Goal: Information Seeking & Learning: Learn about a topic

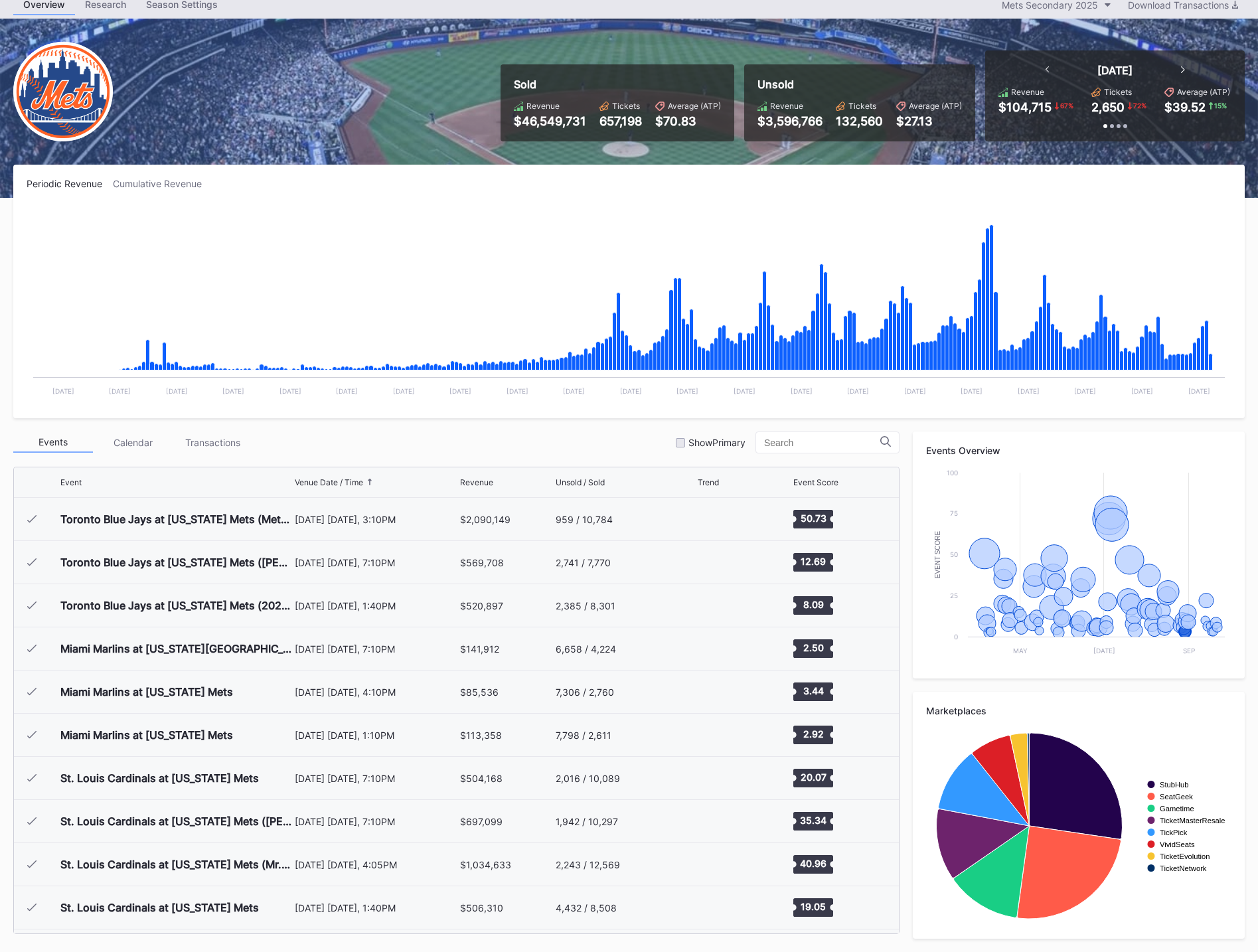
scroll to position [2891, 0]
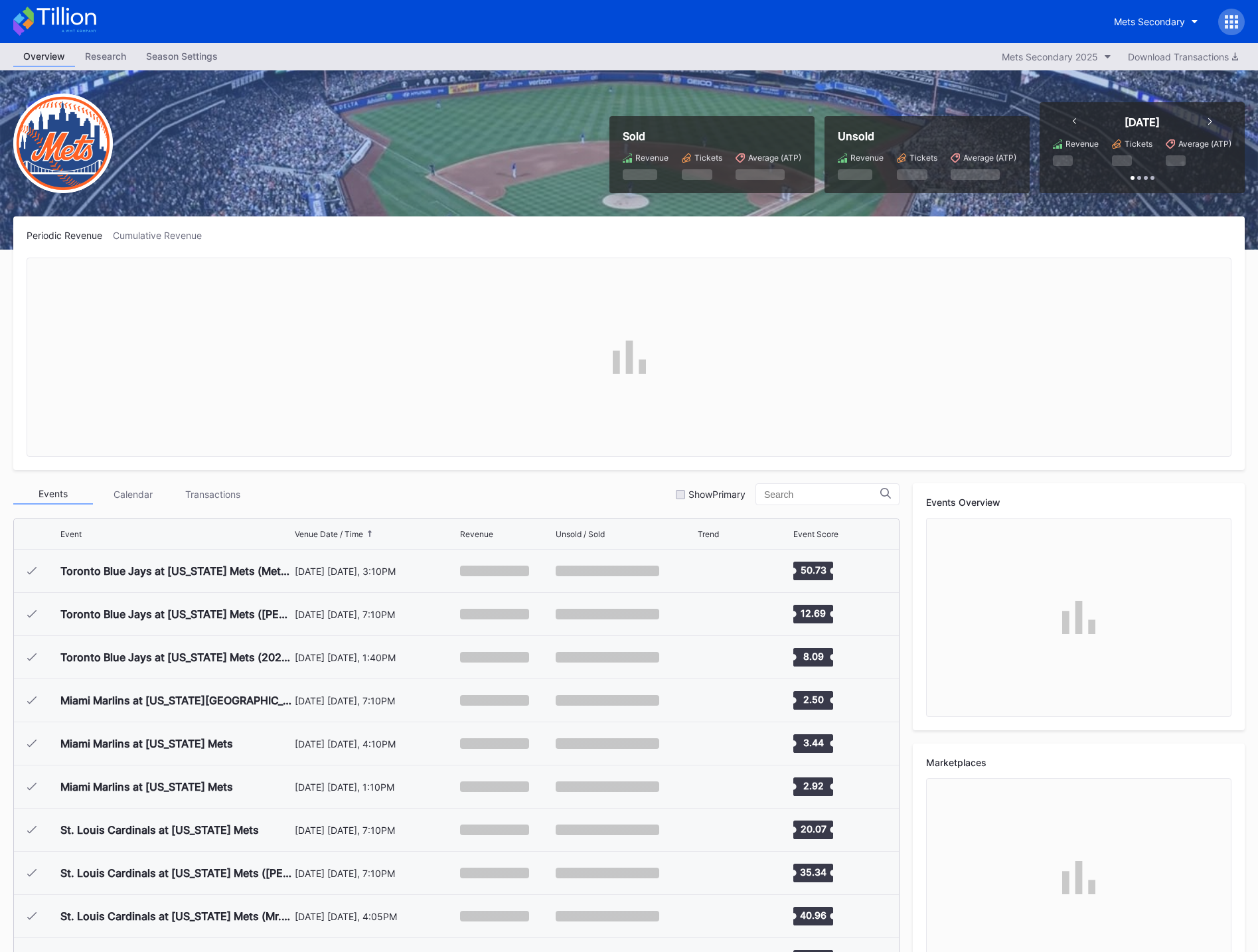
scroll to position [2891, 0]
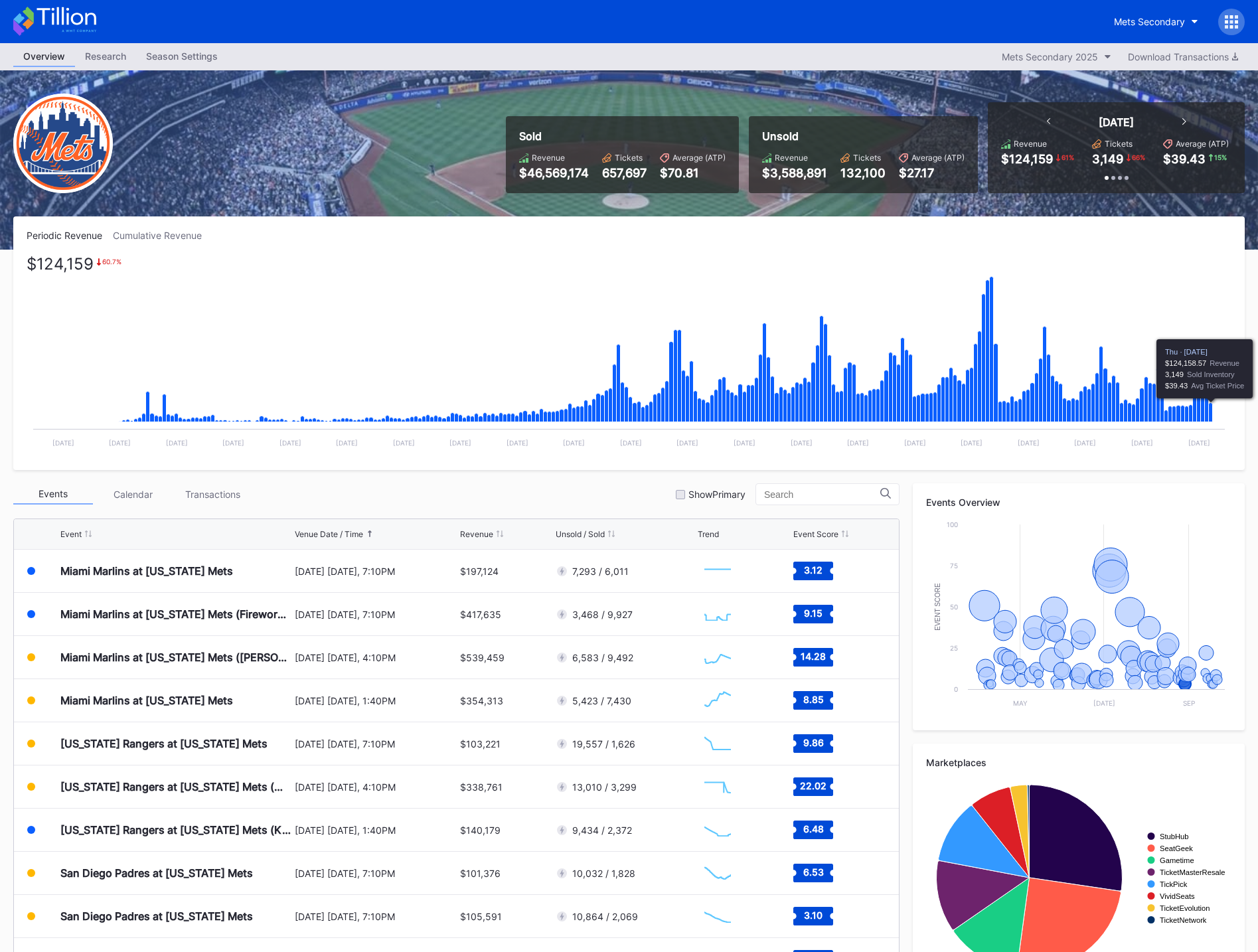
click at [1211, 413] on icon "Chart title" at bounding box center [1211, 412] width 4 height 19
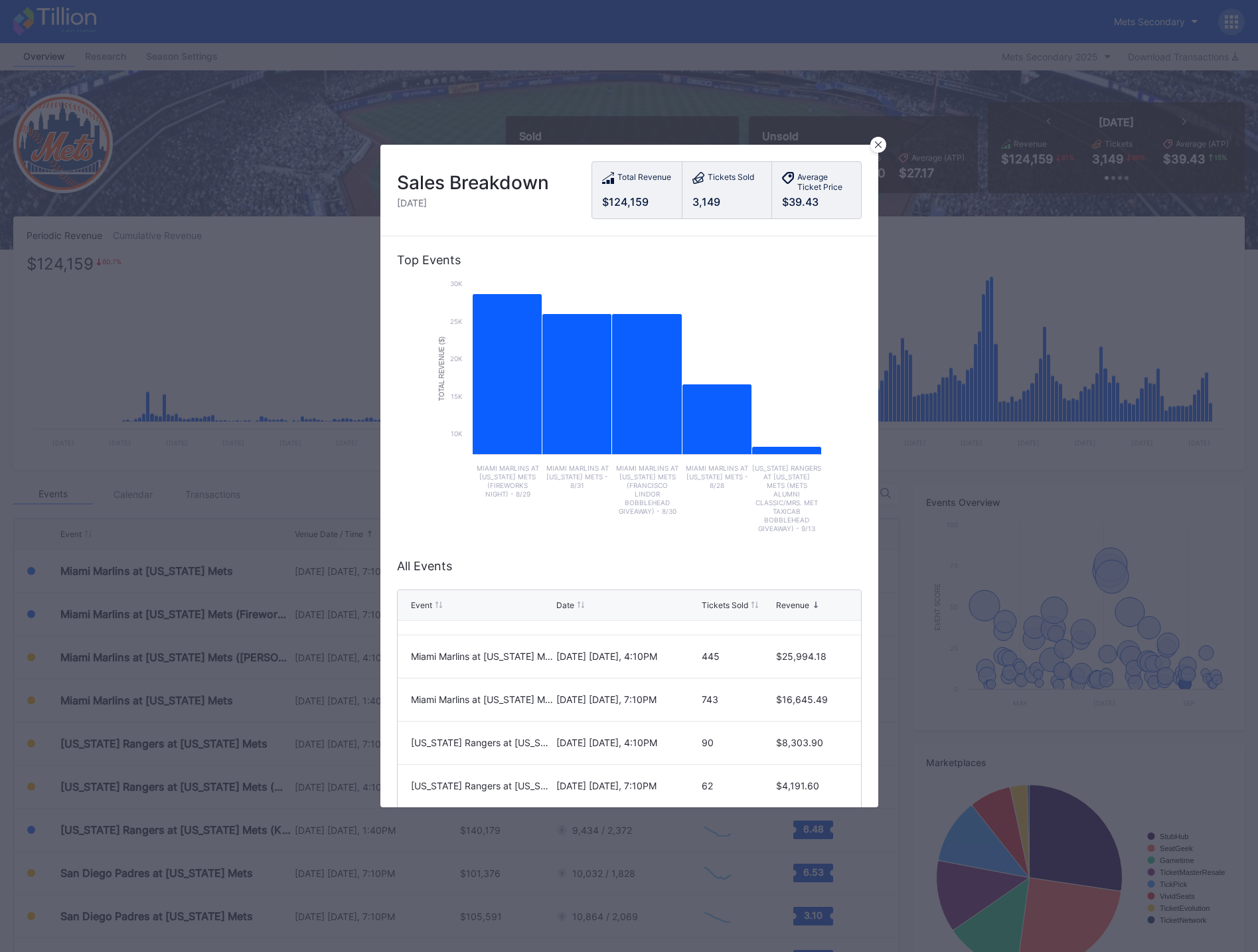
scroll to position [0, 0]
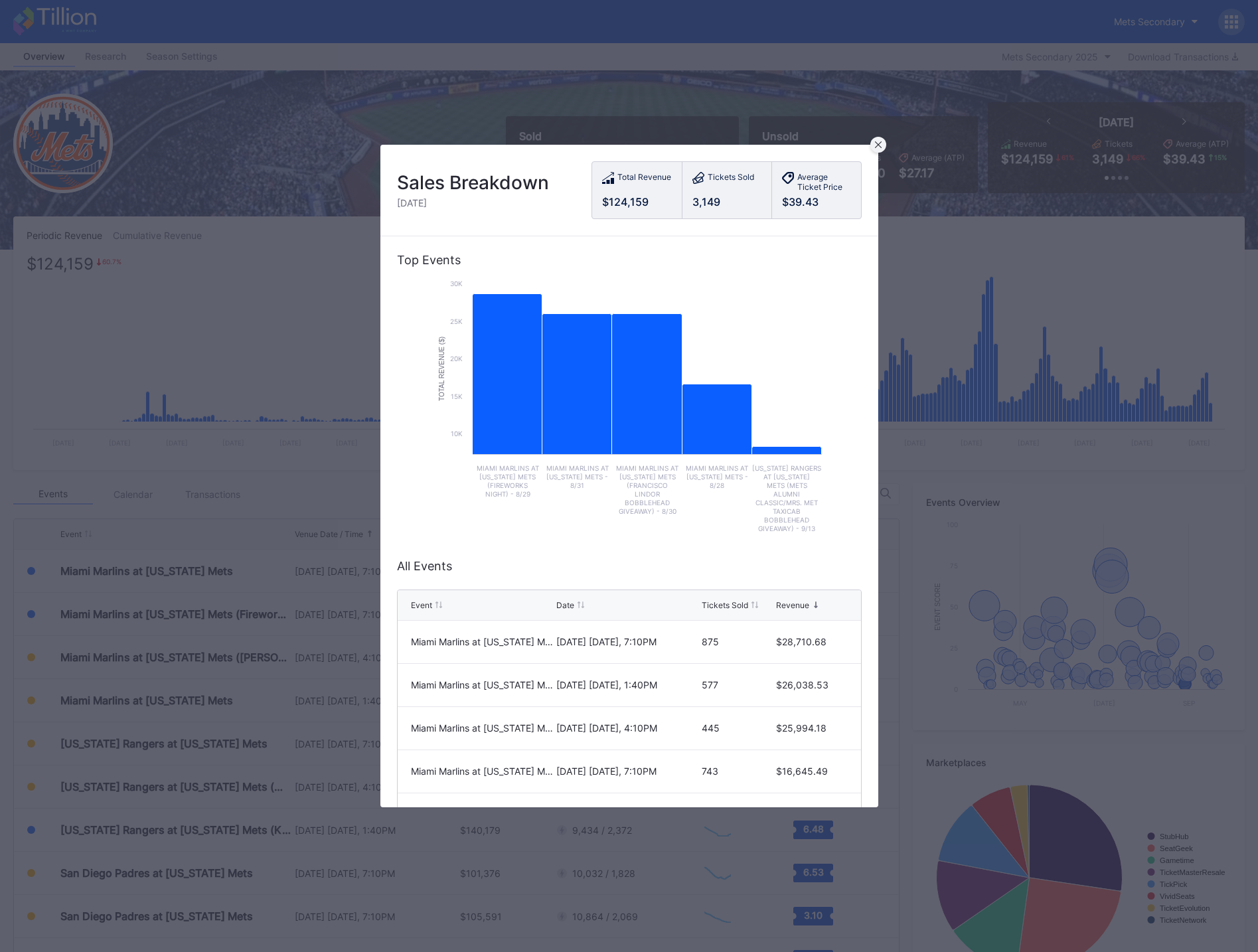
click at [878, 144] on icon at bounding box center [879, 145] width 7 height 7
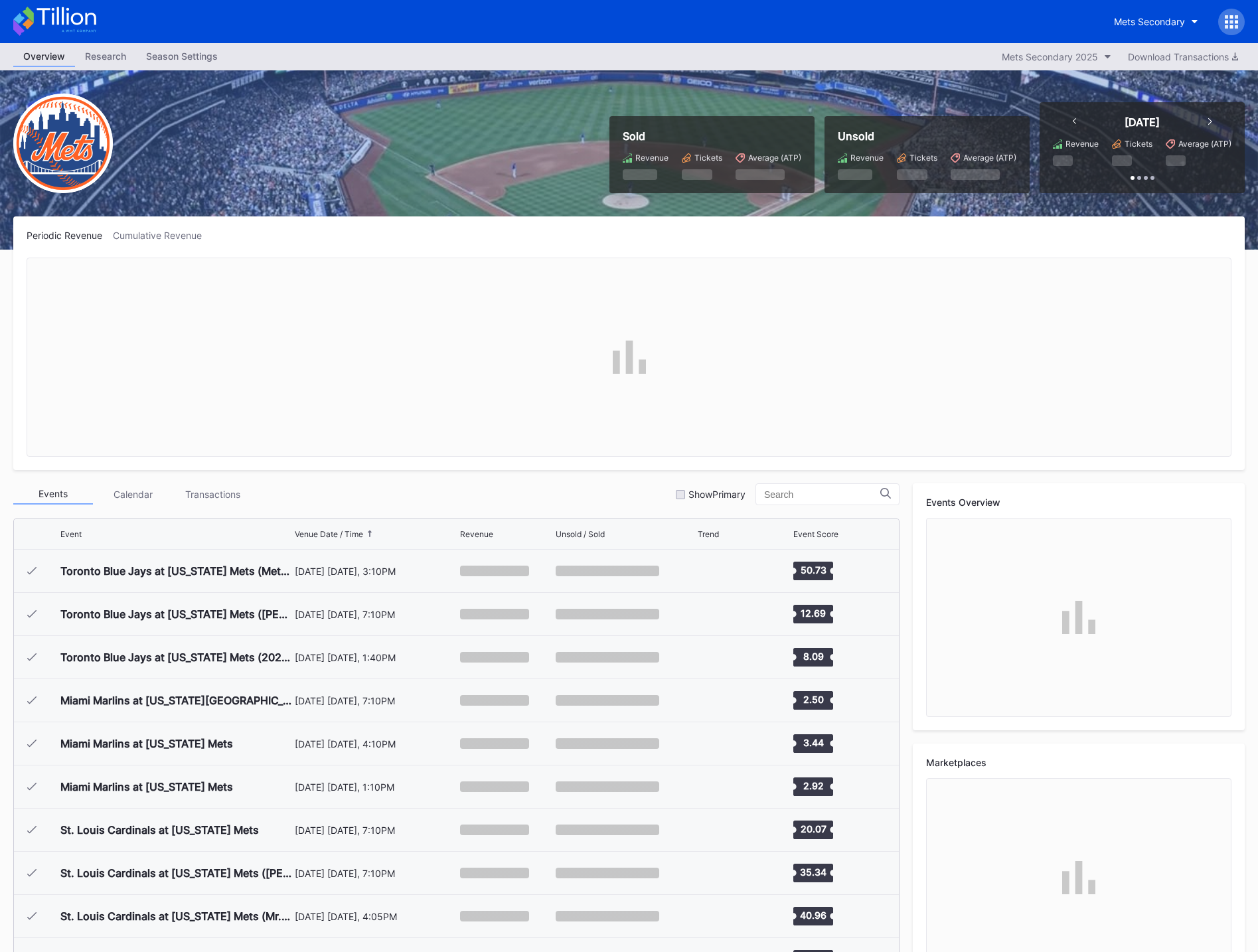
scroll to position [2891, 0]
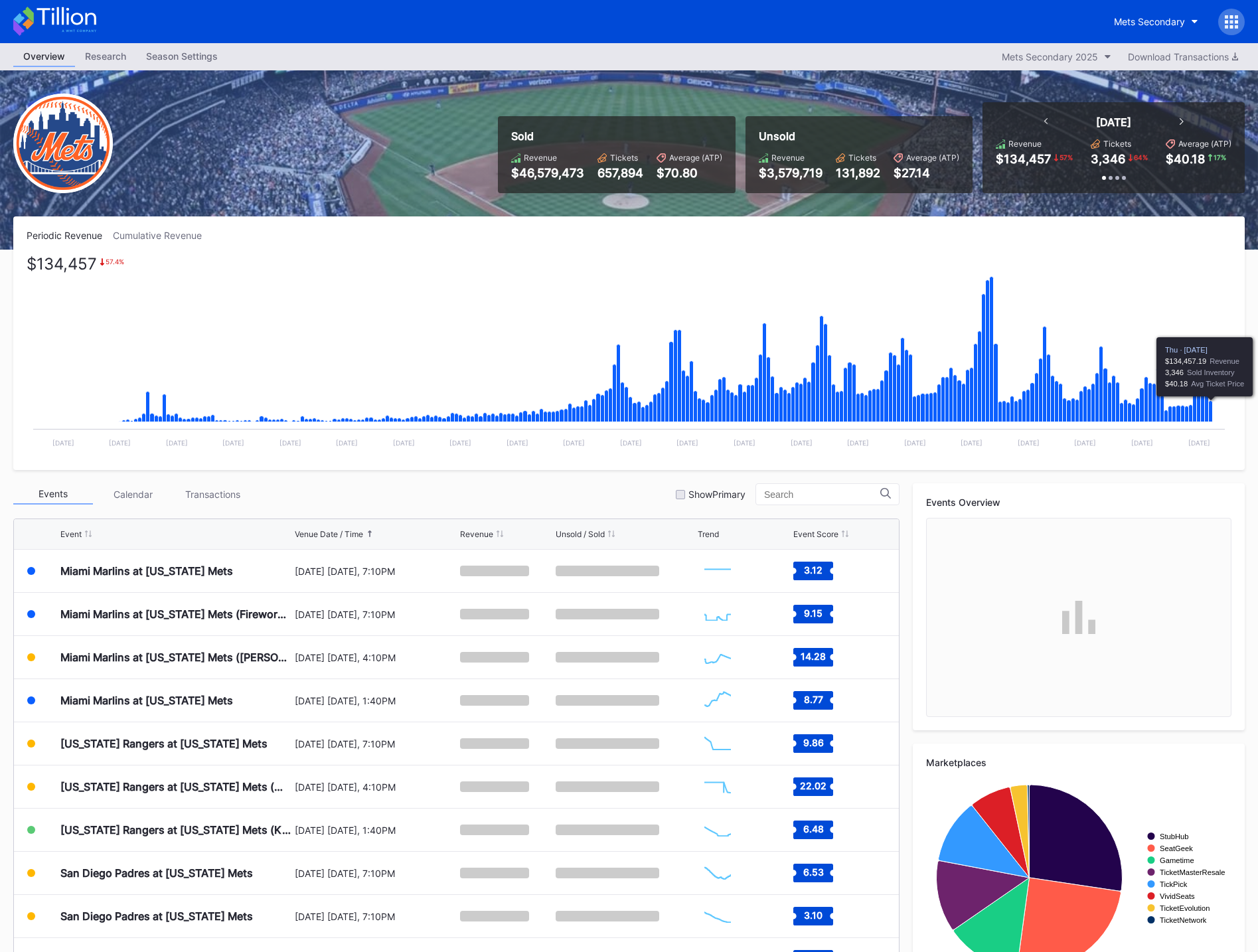
click at [1211, 407] on icon "Chart title" at bounding box center [1211, 411] width 4 height 21
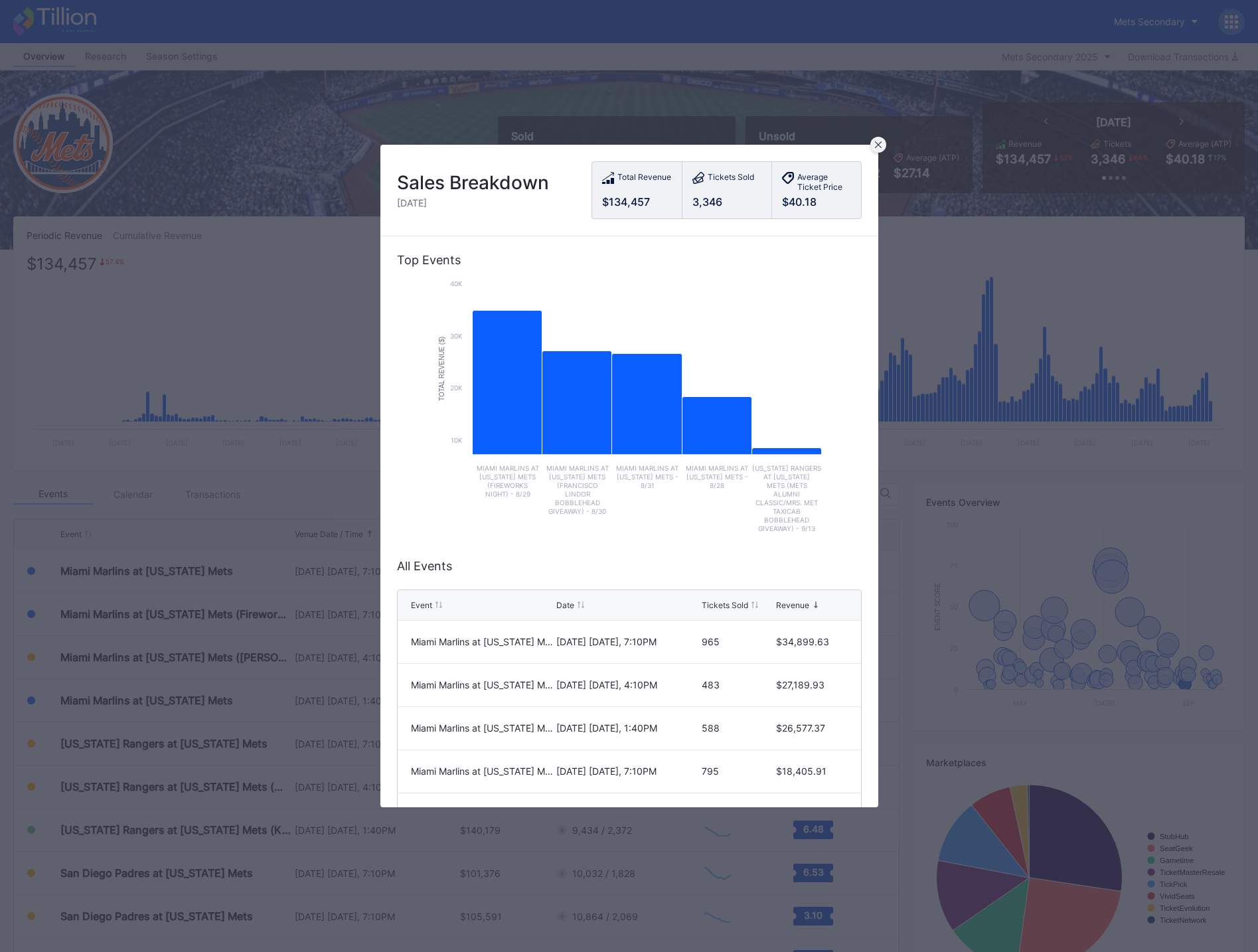
click at [883, 145] on div at bounding box center [878, 144] width 16 height 16
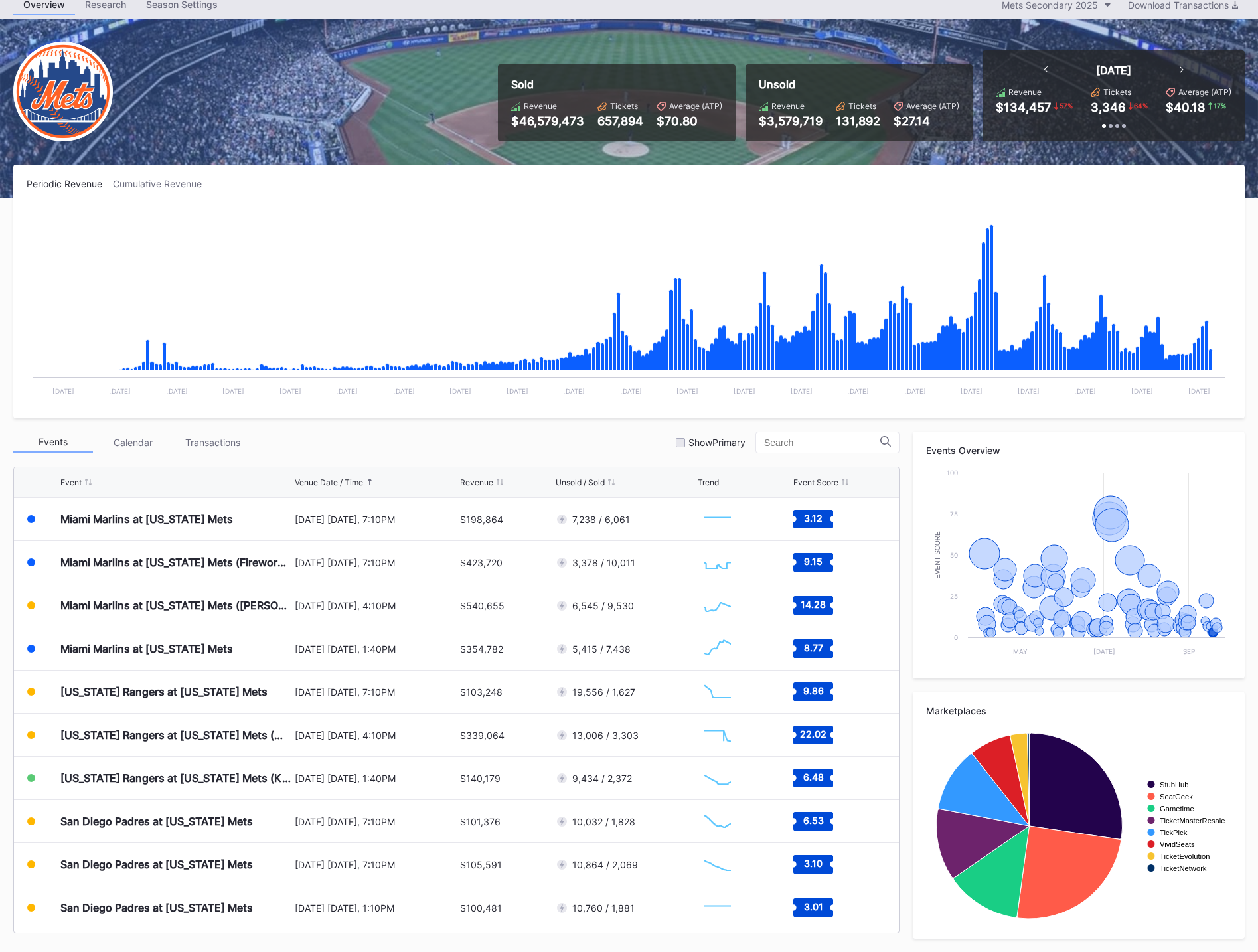
scroll to position [3017, 0]
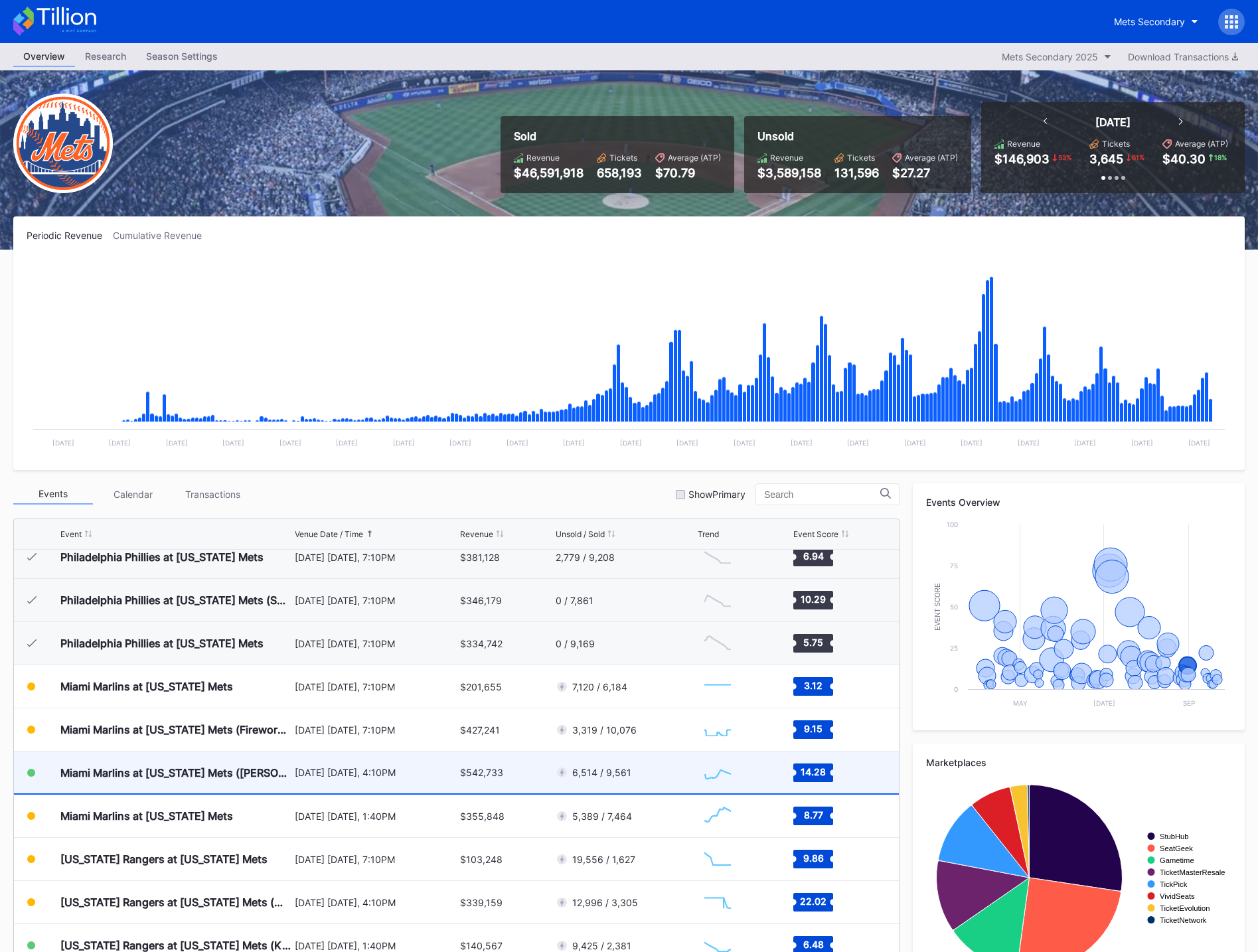
scroll to position [2771, 0]
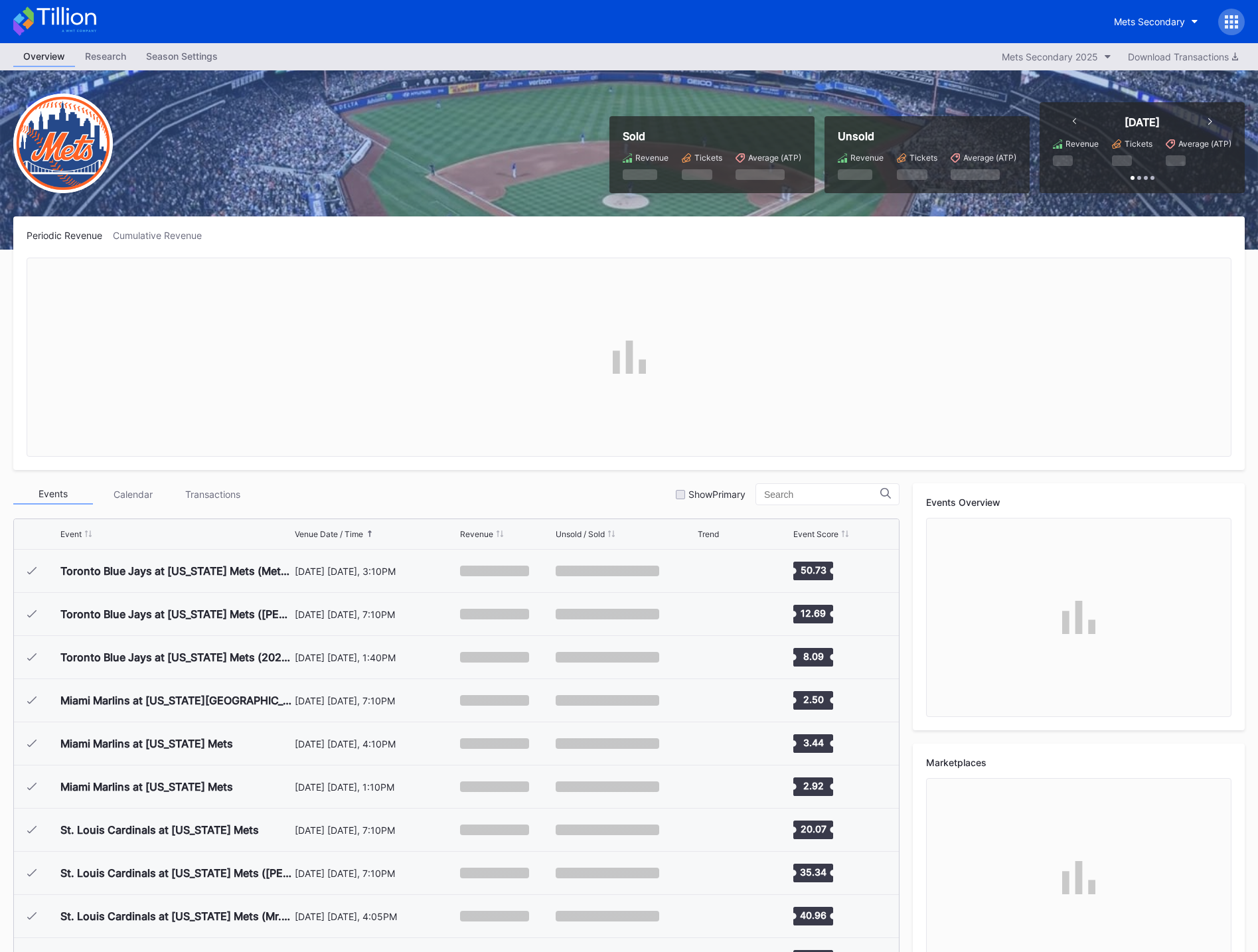
scroll to position [2891, 0]
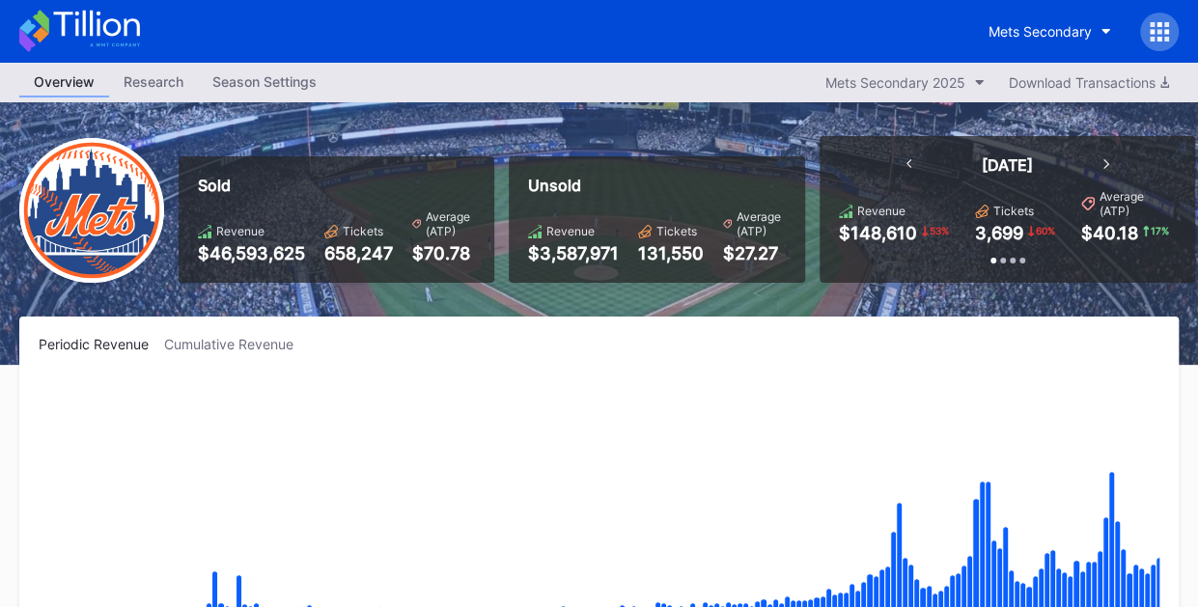
scroll to position [4206, 0]
